Goal: Find specific page/section: Find specific page/section

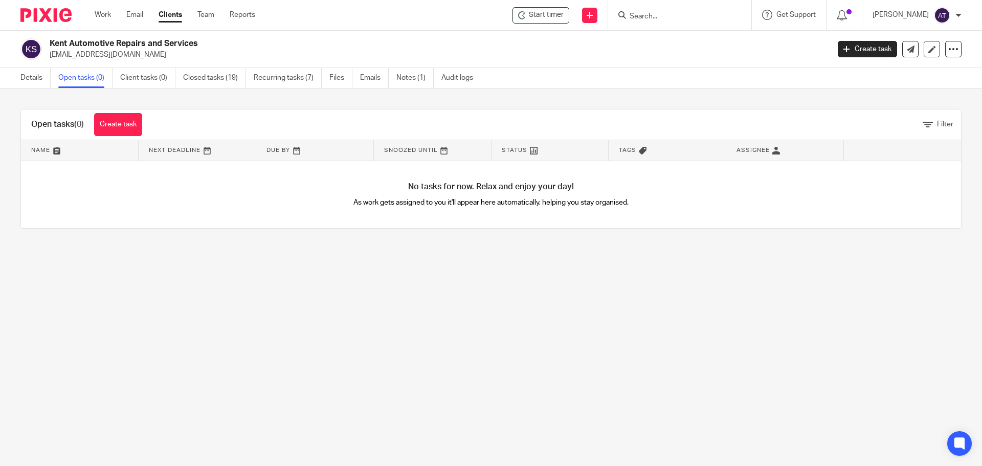
click at [657, 14] on input "Search" at bounding box center [675, 16] width 92 height 9
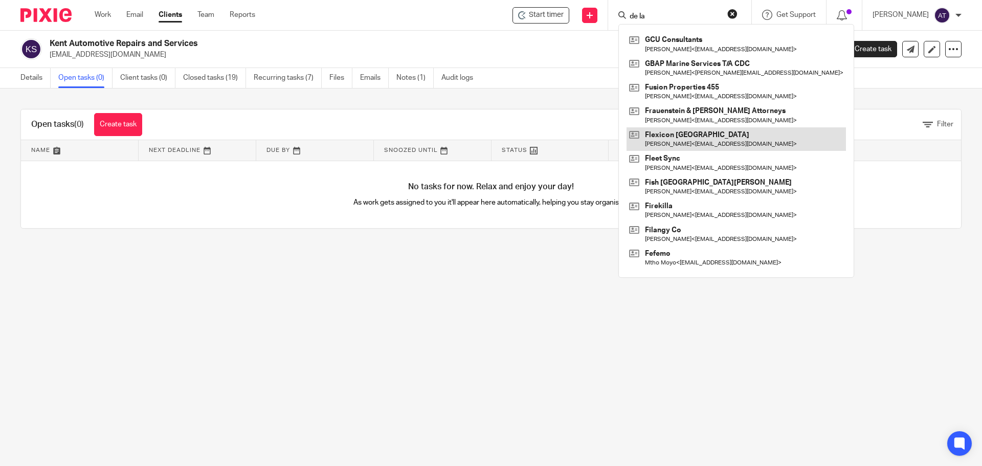
click button "submit" at bounding box center [0, 0] width 0 height 0
click at [685, 16] on input "de la" at bounding box center [675, 16] width 92 height 9
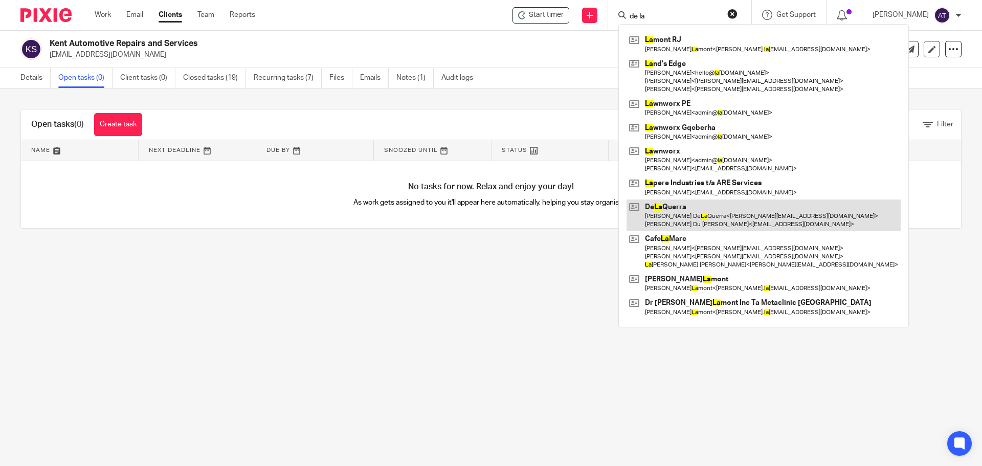
type input "de la"
click at [692, 207] on link at bounding box center [764, 216] width 274 height 32
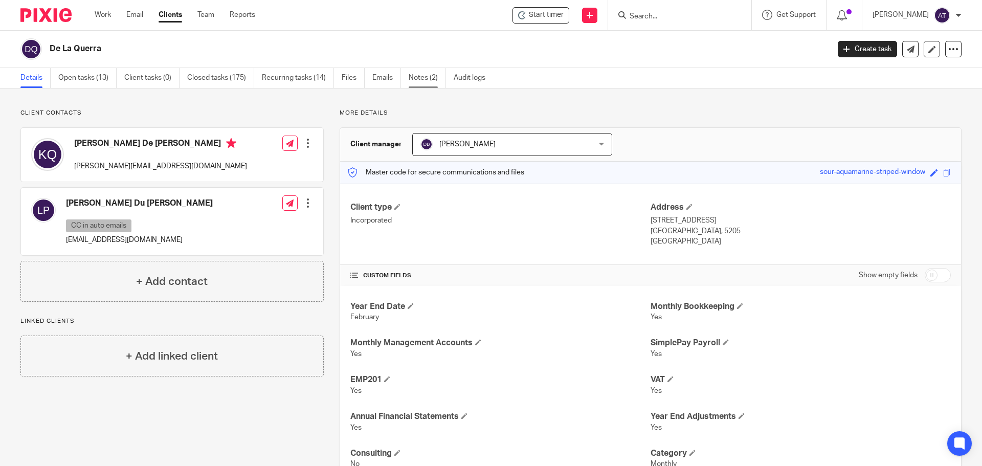
click at [424, 75] on link "Notes (2)" at bounding box center [427, 78] width 37 height 20
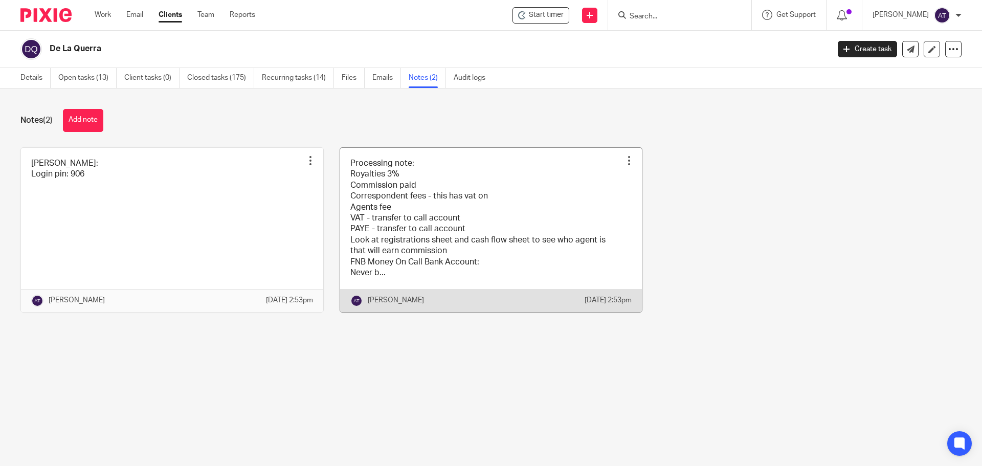
click at [547, 211] on link at bounding box center [491, 230] width 302 height 164
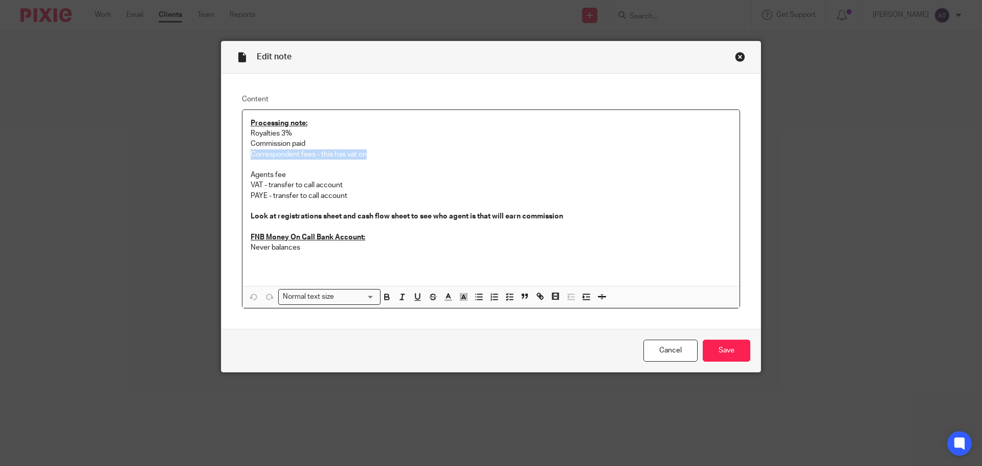
drag, startPoint x: 243, startPoint y: 154, endPoint x: 365, endPoint y: 154, distance: 121.8
click at [365, 154] on div "Processing note: Royalties 3% Commission paid Correspondent fees - this has vat…" at bounding box center [491, 198] width 497 height 176
drag, startPoint x: 245, startPoint y: 143, endPoint x: 310, endPoint y: 142, distance: 65.0
click at [310, 142] on div "Processing note: Royalties 3% Commission paid Correspondent fees - this has vat…" at bounding box center [491, 198] width 497 height 176
drag, startPoint x: 245, startPoint y: 181, endPoint x: 356, endPoint y: 195, distance: 112.0
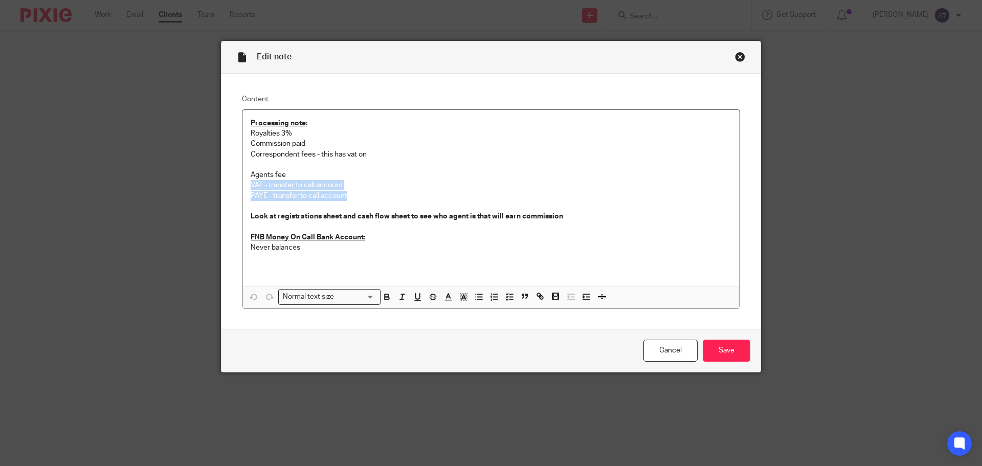
click at [356, 195] on div "Processing note: Royalties 3% Commission paid Correspondent fees - this has vat…" at bounding box center [491, 198] width 497 height 176
drag, startPoint x: 241, startPoint y: 173, endPoint x: 292, endPoint y: 174, distance: 51.7
click at [292, 174] on div "Processing note: Royalties 3% Commission paid Correspondent fees - this has vat…" at bounding box center [491, 198] width 497 height 176
drag, startPoint x: 244, startPoint y: 142, endPoint x: 283, endPoint y: 174, distance: 50.9
click at [283, 174] on div "Processing note: Royalties 3% Commission paid Correspondent fees - this has vat…" at bounding box center [491, 198] width 497 height 176
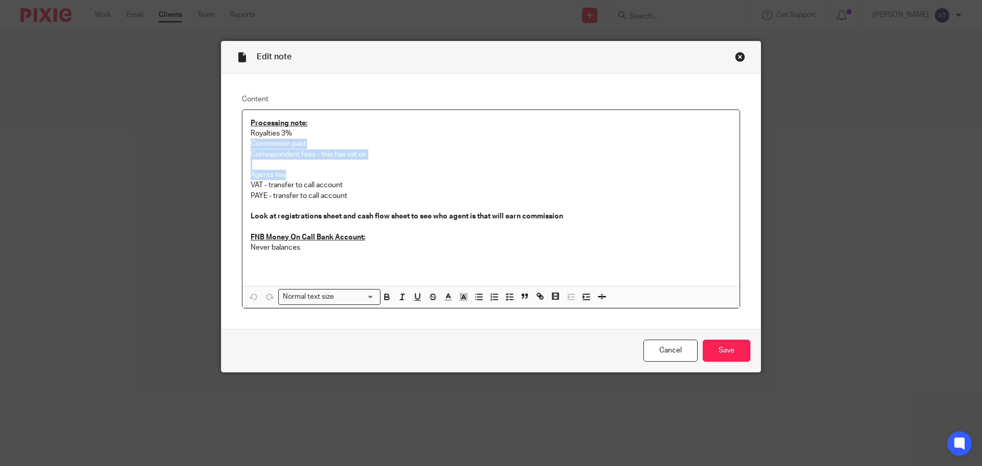
click at [391, 158] on p "Correspondent fees - this has vat on" at bounding box center [491, 154] width 481 height 10
